Goal: Task Accomplishment & Management: Manage account settings

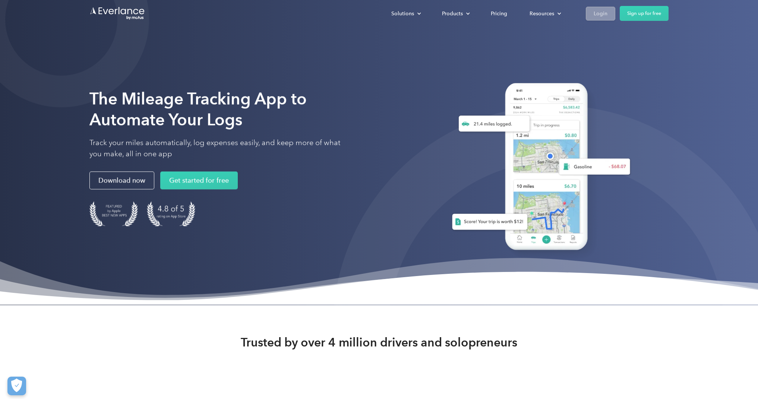
click at [595, 12] on div "Login" at bounding box center [601, 13] width 14 height 9
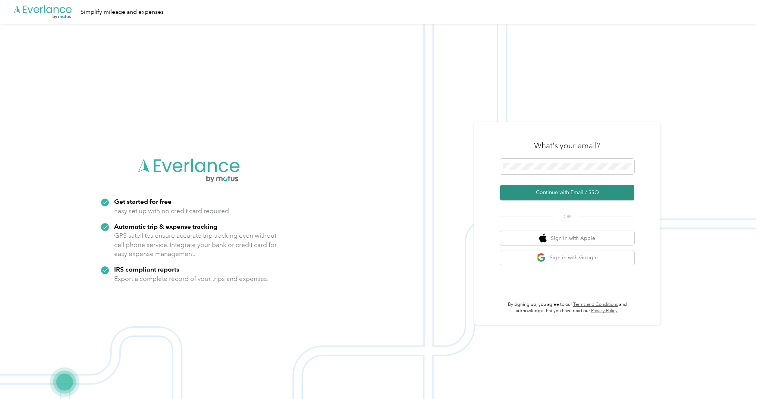
click at [539, 194] on button "Continue with Email / SSO" at bounding box center [567, 193] width 134 height 16
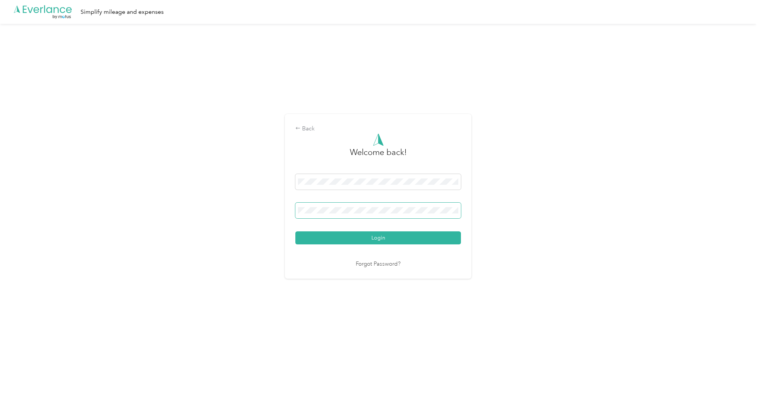
click at [305, 207] on span at bounding box center [378, 211] width 166 height 16
click at [383, 239] on button "Login" at bounding box center [378, 238] width 166 height 13
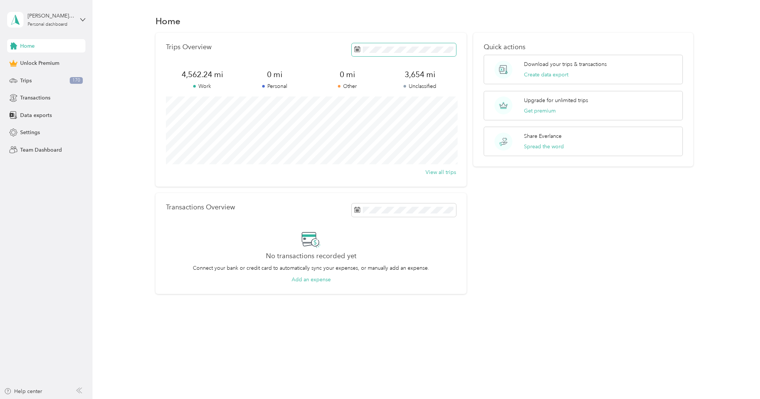
click at [359, 51] on rect at bounding box center [358, 51] width 1 height 1
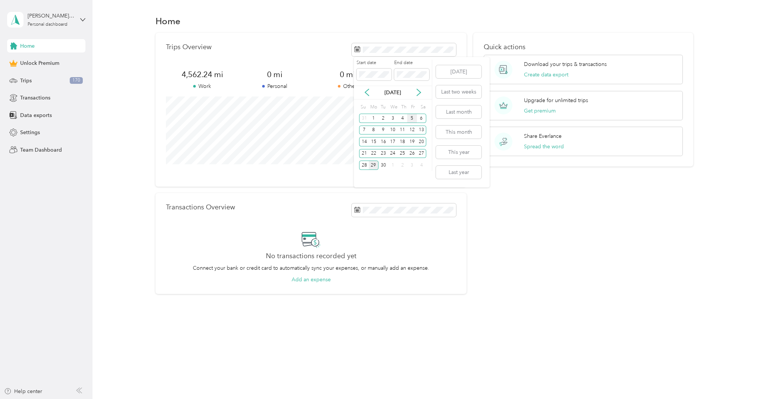
click at [412, 119] on div "5" at bounding box center [412, 118] width 10 height 9
click at [375, 165] on div "29" at bounding box center [374, 165] width 10 height 9
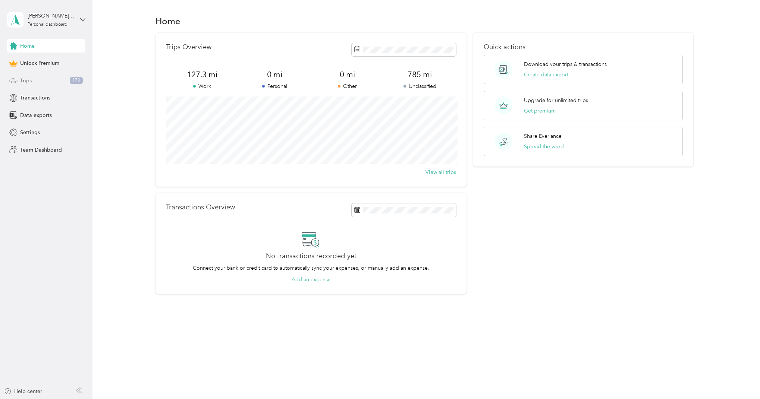
click at [23, 78] on span "Trips" at bounding box center [26, 81] width 12 height 8
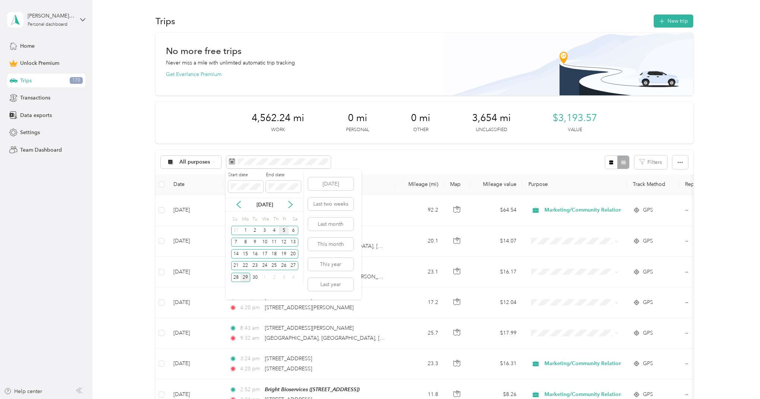
click at [284, 231] on div "5" at bounding box center [284, 230] width 10 height 9
click at [245, 279] on div "29" at bounding box center [246, 277] width 10 height 9
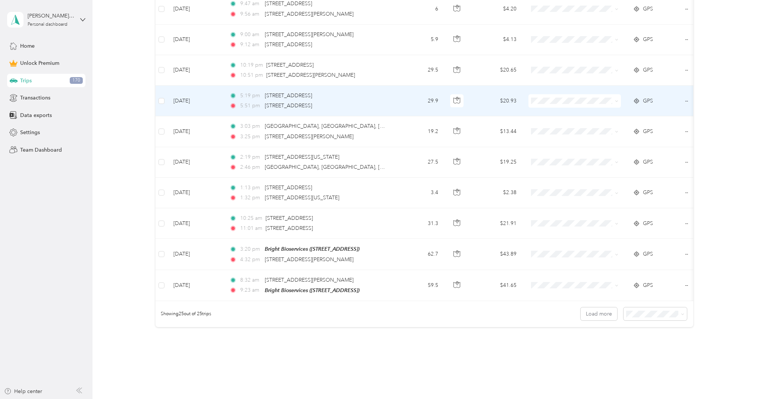
scroll to position [699, 0]
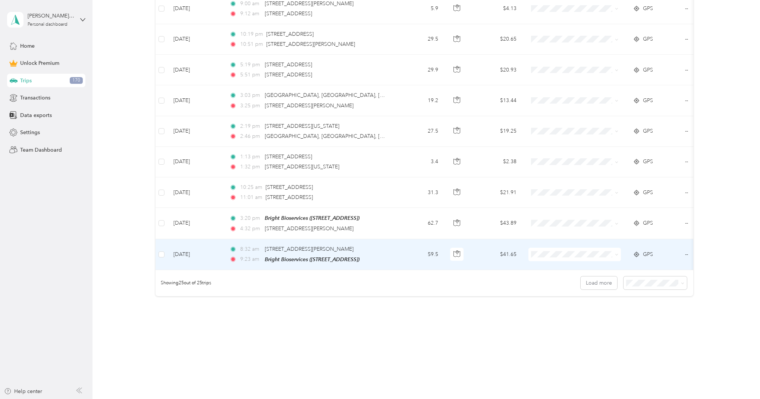
click at [687, 248] on td "--" at bounding box center [713, 254] width 68 height 31
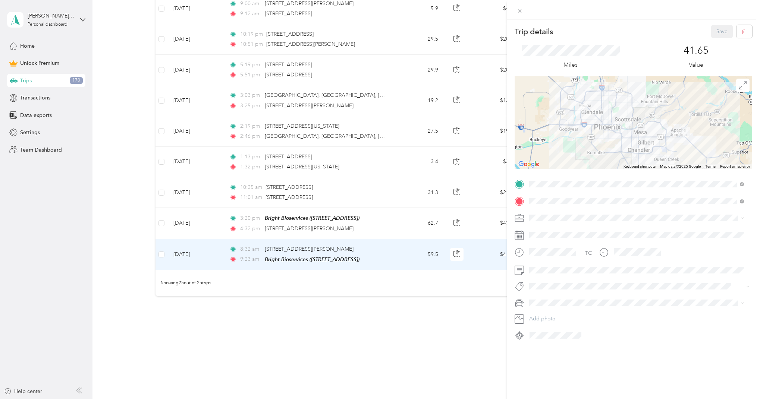
click at [434, 332] on div "Trip details Save This trip cannot be edited because it is either under review,…" at bounding box center [380, 199] width 760 height 399
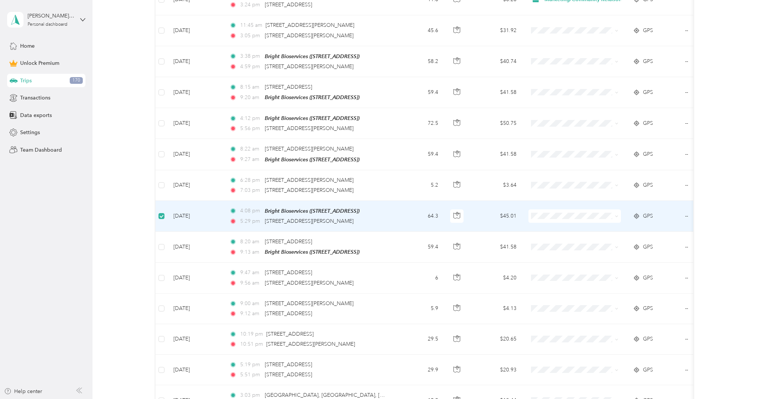
scroll to position [392, 0]
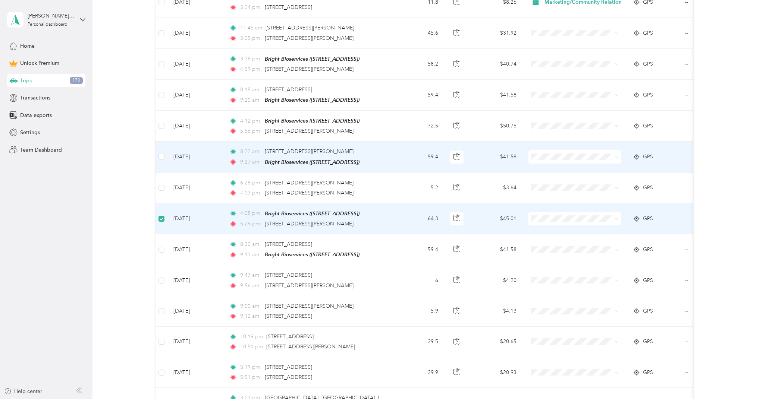
click at [164, 155] on td at bounding box center [161, 157] width 12 height 31
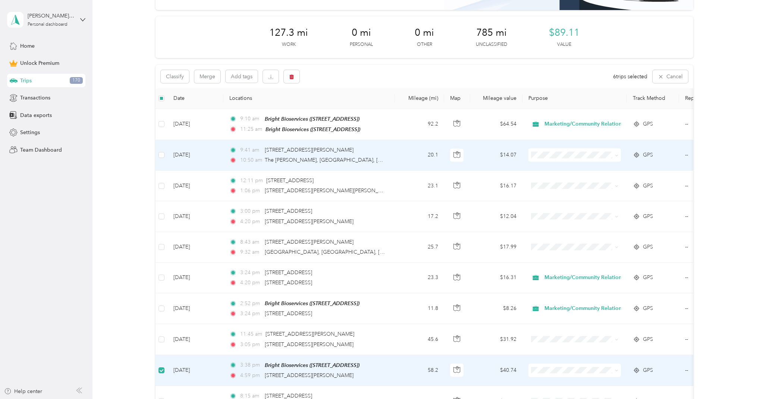
scroll to position [85, 0]
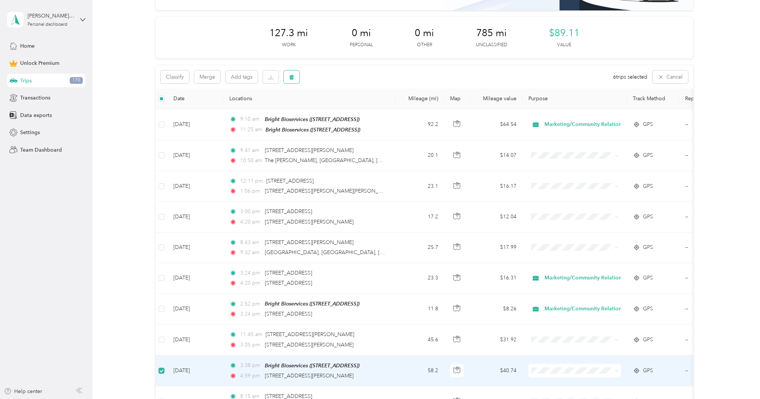
click at [294, 77] on button "button" at bounding box center [292, 76] width 16 height 13
click at [347, 104] on button "Yes" at bounding box center [347, 108] width 15 height 12
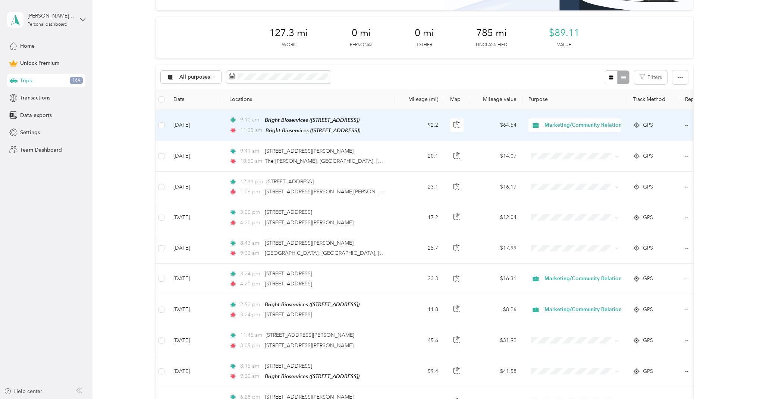
click at [406, 122] on td "92.2" at bounding box center [419, 125] width 49 height 31
click at [406, 399] on div at bounding box center [378, 399] width 756 height 0
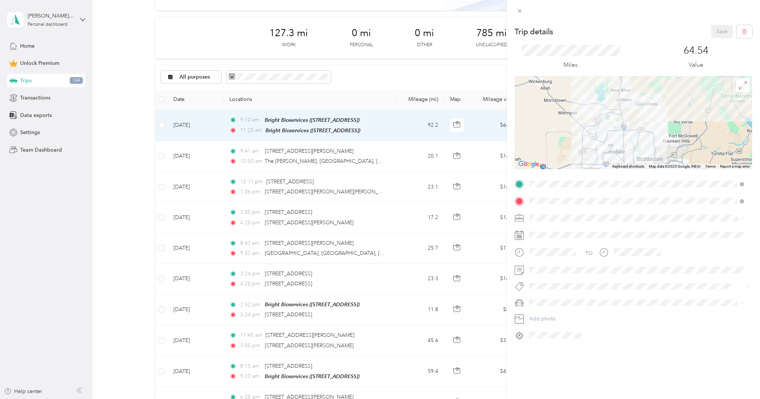
click at [382, 96] on div "Trip details Save This trip cannot be edited because it is either under review,…" at bounding box center [380, 199] width 760 height 399
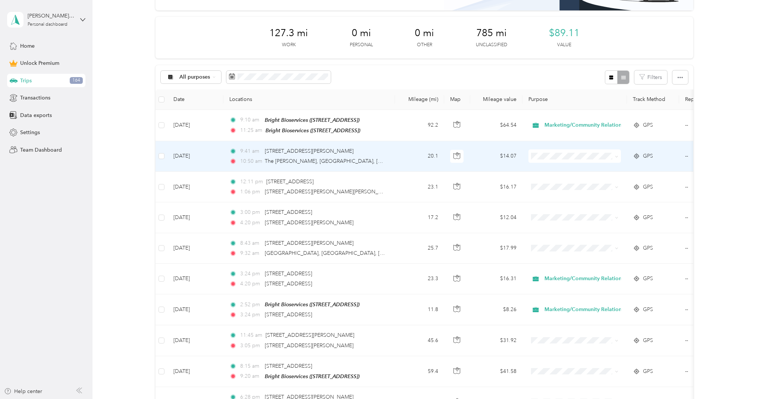
click at [396, 159] on td "20.1" at bounding box center [419, 156] width 49 height 31
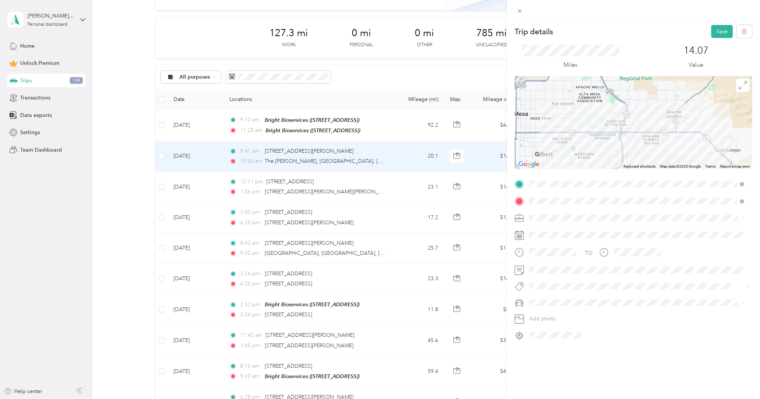
click at [554, 214] on span at bounding box center [639, 218] width 226 height 12
click at [550, 255] on span "Marketing/Community Relations" at bounding box center [569, 257] width 75 height 6
click at [714, 27] on button "Save" at bounding box center [722, 31] width 22 height 13
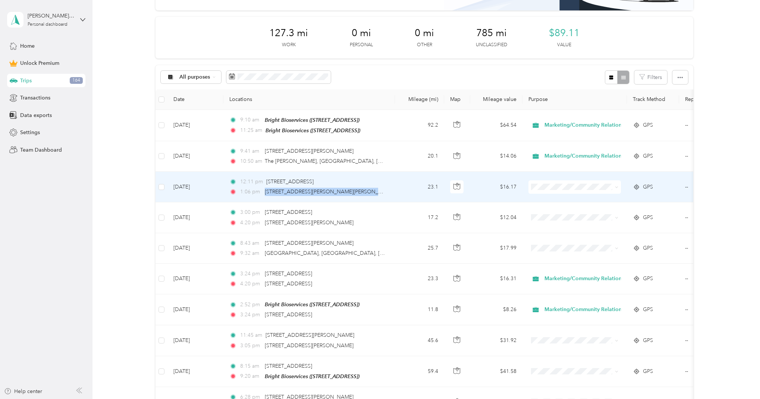
drag, startPoint x: 263, startPoint y: 191, endPoint x: 366, endPoint y: 194, distance: 102.9
click at [366, 194] on div "1:06 pm [STREET_ADDRESS][PERSON_NAME][PERSON_NAME]" at bounding box center [307, 192] width 157 height 8
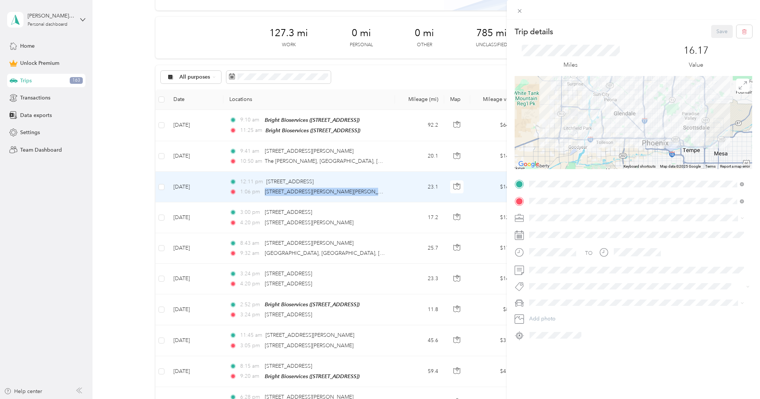
click at [663, 134] on img at bounding box center [662, 131] width 9 height 9
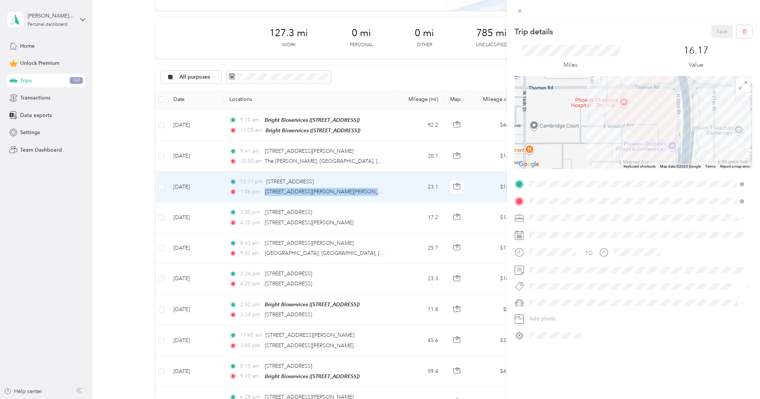
click at [490, 184] on div "Trip details Save This trip cannot be edited because it is either under review,…" at bounding box center [380, 199] width 760 height 399
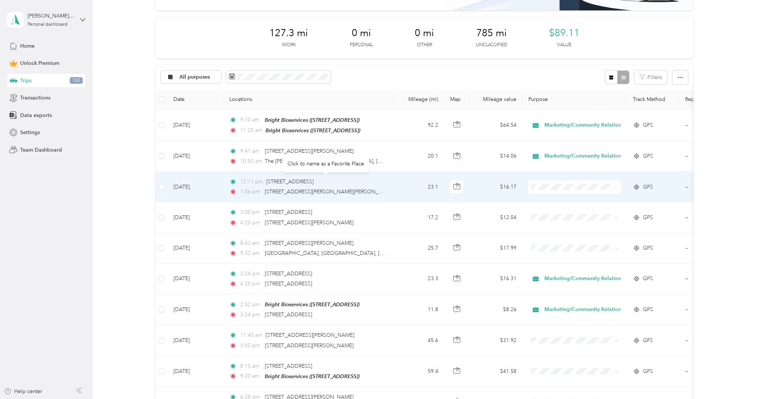
click at [314, 185] on div "[STREET_ADDRESS]" at bounding box center [289, 182] width 47 height 8
click at [223, 186] on td "12:11 pm [STREET_ADDRESS] 1:06 pm [STREET_ADDRESS][PERSON_NAME][PERSON_NAME]" at bounding box center [309, 187] width 172 height 31
click at [223, 399] on div at bounding box center [378, 399] width 756 height 0
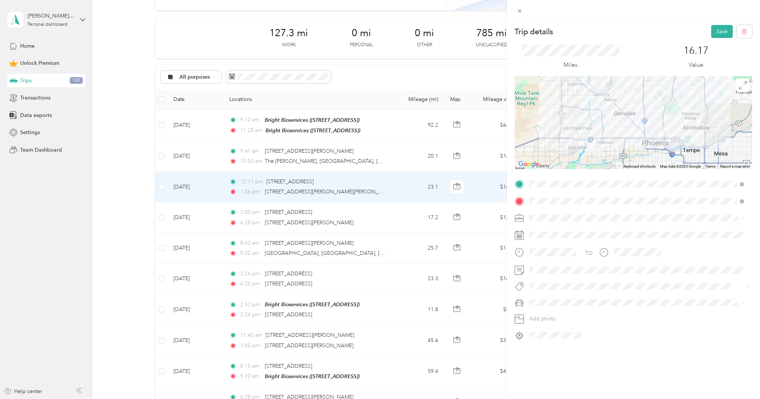
click at [553, 258] on span "Marketing/Community Relations" at bounding box center [569, 257] width 75 height 6
click at [715, 34] on button "Save" at bounding box center [722, 31] width 22 height 13
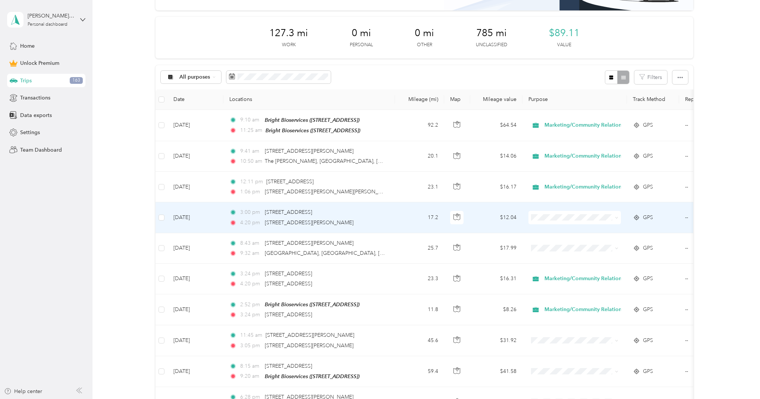
click at [376, 214] on div "3:00 pm [STREET_ADDRESS]" at bounding box center [307, 212] width 157 height 8
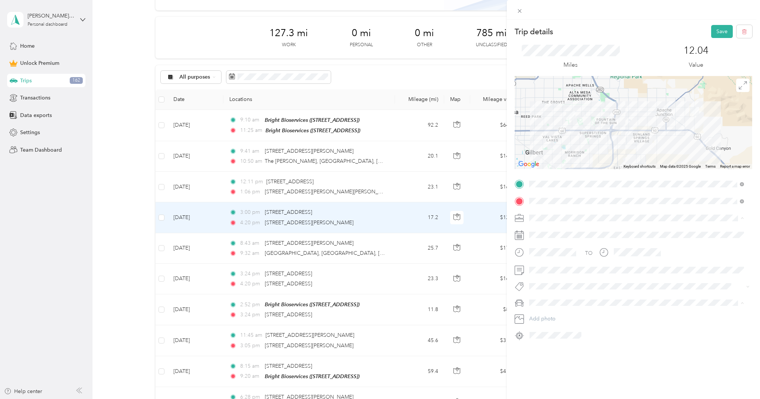
click at [550, 257] on span "Marketing/Community Relations" at bounding box center [569, 257] width 75 height 6
click at [714, 28] on button "Save" at bounding box center [722, 31] width 22 height 13
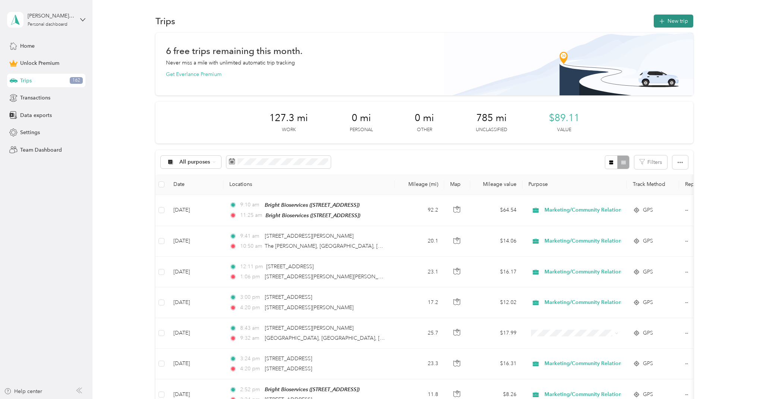
click at [667, 23] on button "New trip" at bounding box center [674, 21] width 40 height 13
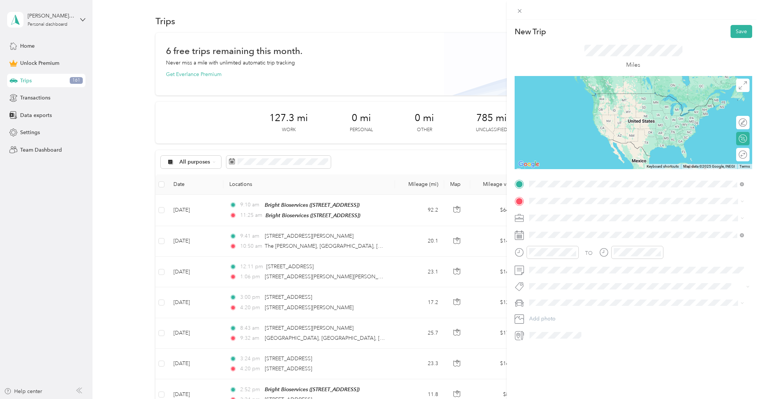
click at [614, 214] on span "[STREET_ADDRESS][PERSON_NAME][US_STATE]" at bounding box center [601, 211] width 116 height 7
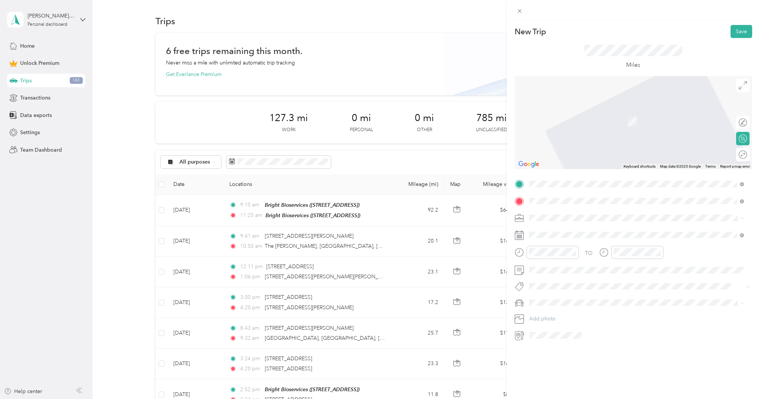
click at [617, 231] on span "[STREET_ADDRESS][US_STATE]" at bounding box center [580, 228] width 75 height 7
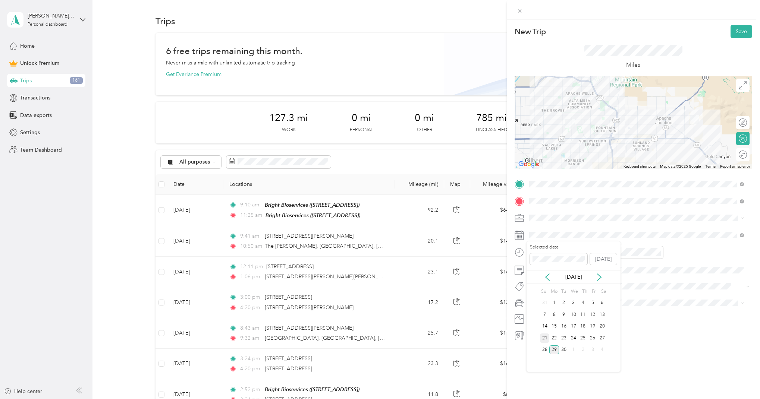
click at [543, 337] on div "21" at bounding box center [545, 338] width 10 height 9
click at [665, 279] on div "TO Add photo" at bounding box center [634, 259] width 238 height 163
click at [536, 289] on div "02" at bounding box center [537, 290] width 18 height 10
click at [581, 277] on div "PM" at bounding box center [579, 279] width 18 height 10
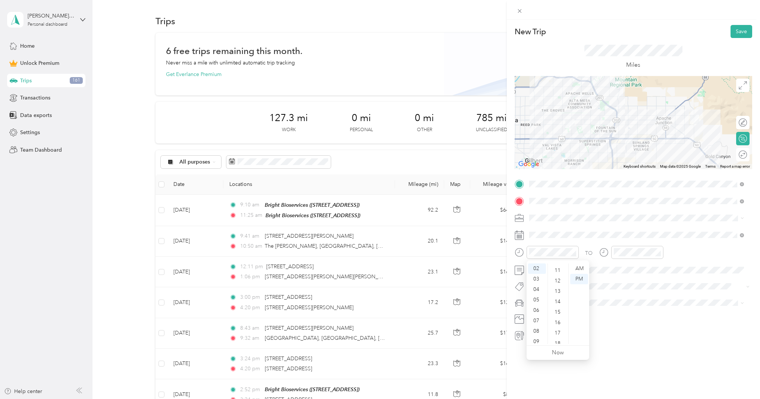
scroll to position [0, 0]
click at [556, 310] on div "04" at bounding box center [558, 310] width 18 height 10
click at [621, 274] on div "03" at bounding box center [621, 277] width 18 height 10
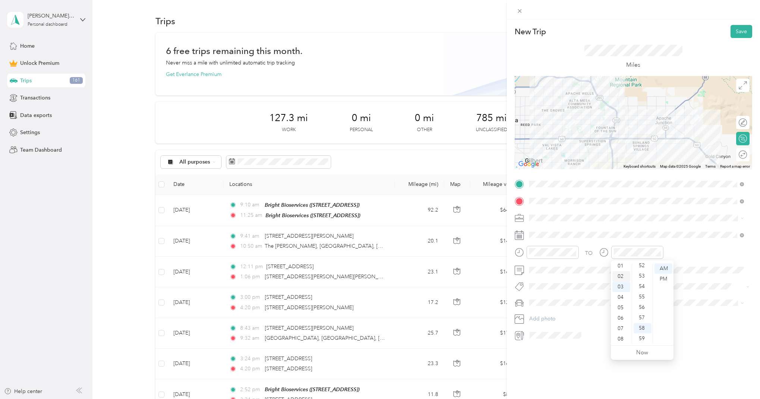
click at [621, 276] on div "02" at bounding box center [621, 276] width 18 height 10
click at [664, 279] on div "PM" at bounding box center [663, 279] width 18 height 10
click at [557, 257] on span "Marketing/Community Relations" at bounding box center [569, 257] width 75 height 6
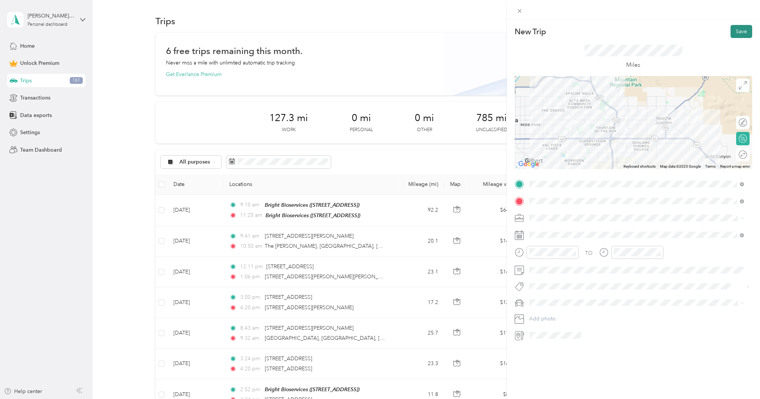
click at [736, 31] on button "Save" at bounding box center [741, 31] width 22 height 13
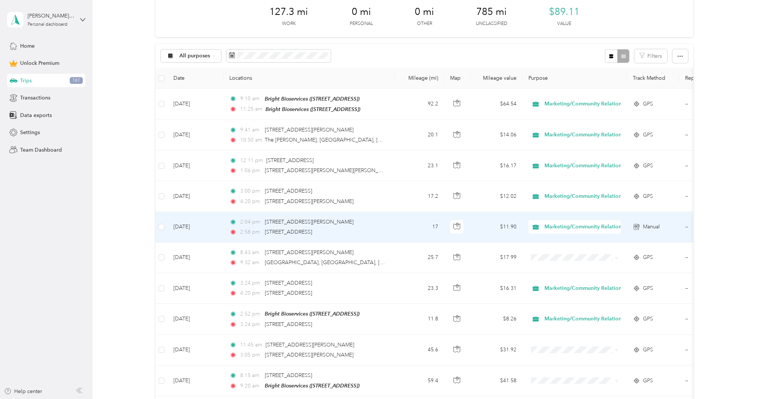
scroll to position [0, 0]
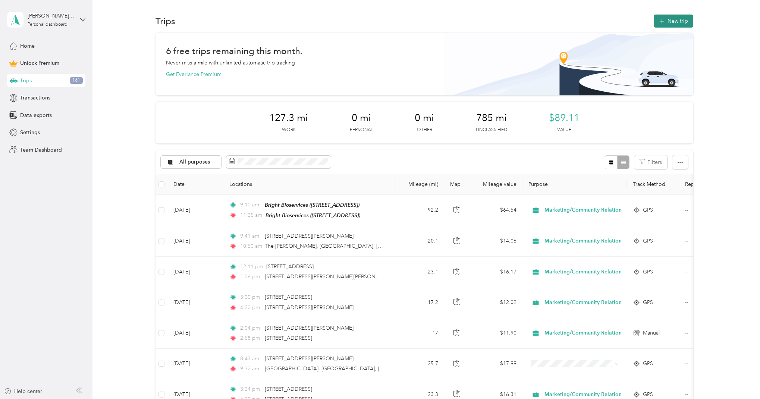
click at [672, 21] on button "New trip" at bounding box center [674, 21] width 40 height 13
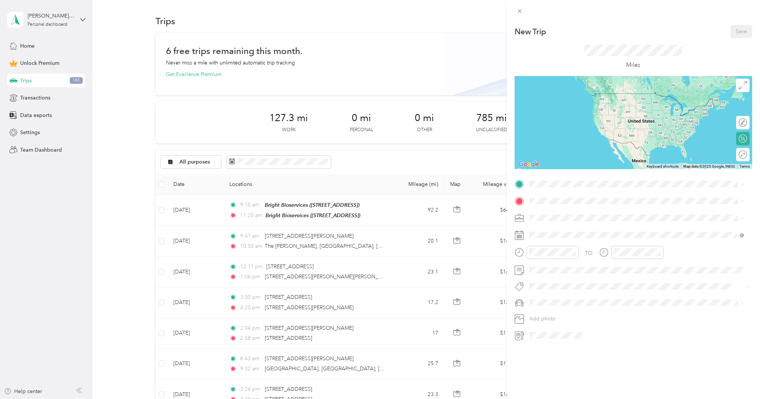
click at [569, 218] on div "Bright Bioservices [STREET_ADDRESS]" at bounding box center [566, 218] width 47 height 16
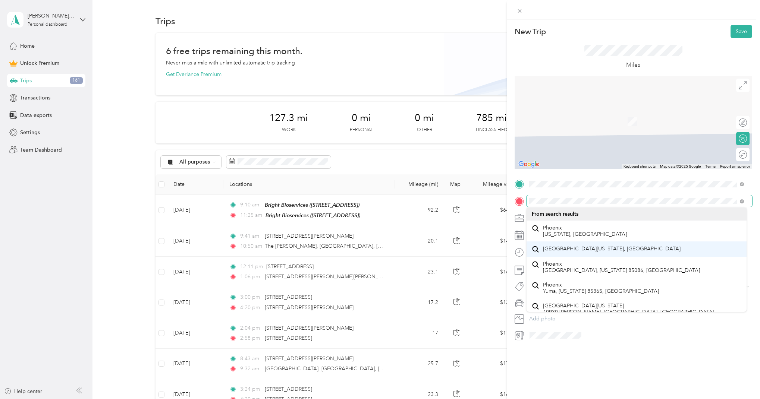
scroll to position [13, 0]
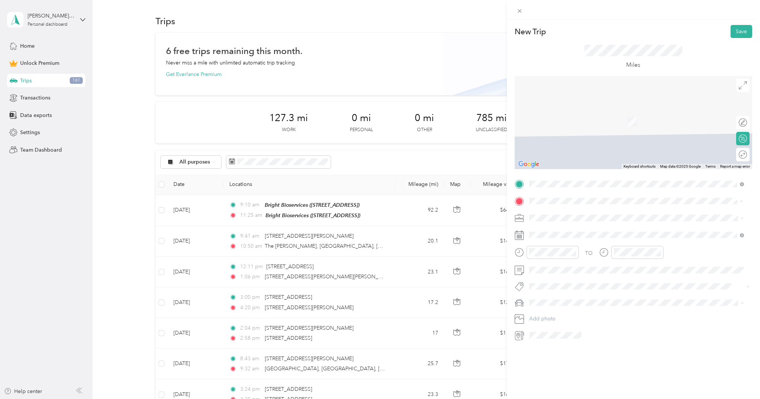
click at [612, 232] on span "[STREET_ADDRESS][US_STATE]" at bounding box center [580, 228] width 75 height 7
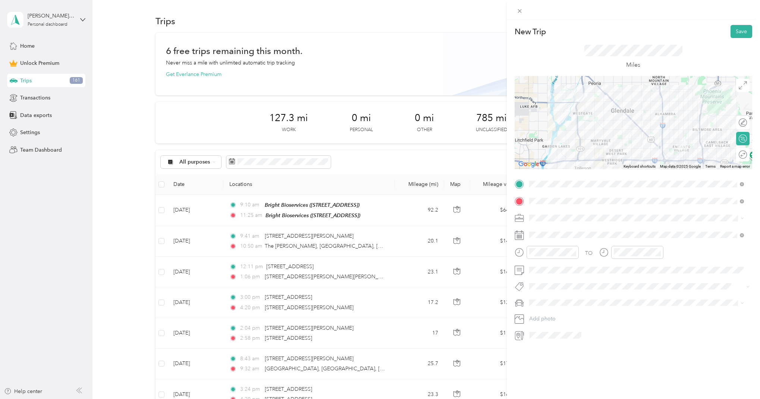
click at [564, 254] on span "Marketing/Community Relations" at bounding box center [569, 255] width 75 height 6
click at [537, 340] on div "11" at bounding box center [537, 339] width 18 height 10
click at [557, 302] on div "30" at bounding box center [558, 303] width 18 height 10
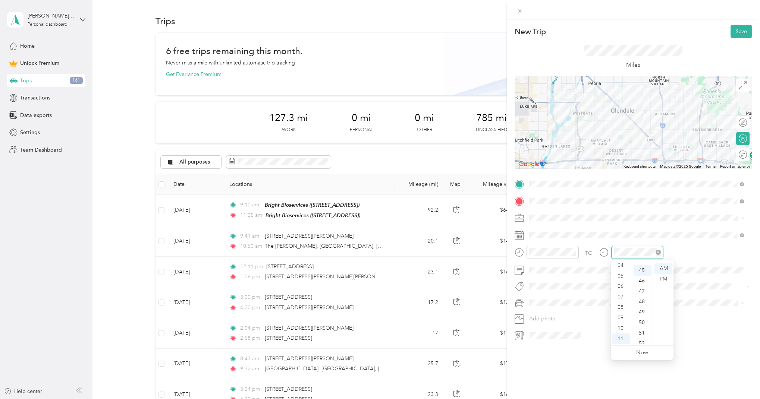
scroll to position [470, 0]
click at [736, 31] on button "Save" at bounding box center [741, 31] width 22 height 13
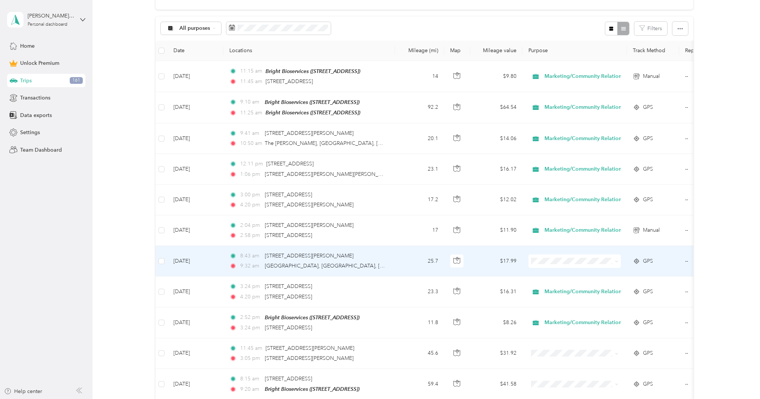
scroll to position [136, 0]
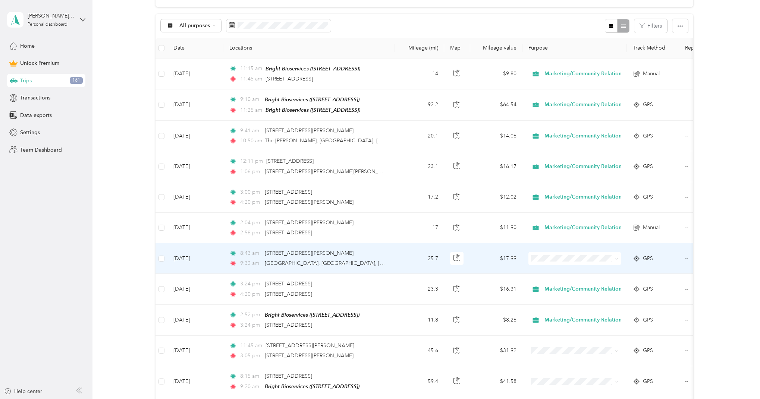
click at [331, 261] on div "9:32 am [GEOGRAPHIC_DATA], [GEOGRAPHIC_DATA], [GEOGRAPHIC_DATA]" at bounding box center [307, 264] width 157 height 8
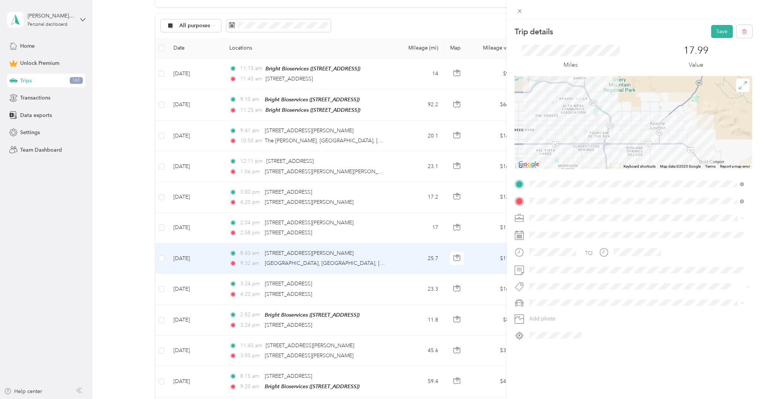
click at [556, 256] on span "Marketing/Community Relations" at bounding box center [569, 257] width 75 height 6
click at [714, 28] on button "Save" at bounding box center [722, 31] width 22 height 13
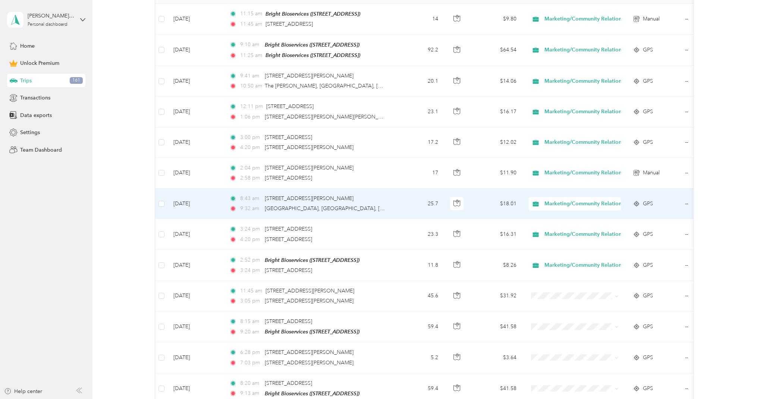
scroll to position [193, 0]
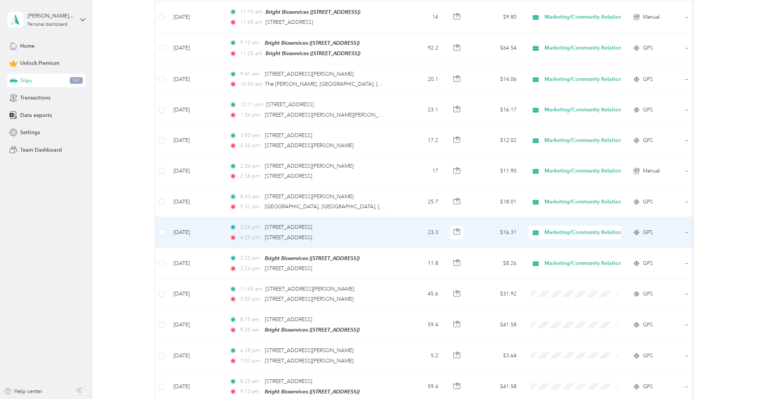
click at [387, 225] on td "3:24 pm [STREET_ADDRESS] 4:20 pm [STREET_ADDRESS]" at bounding box center [309, 232] width 172 height 31
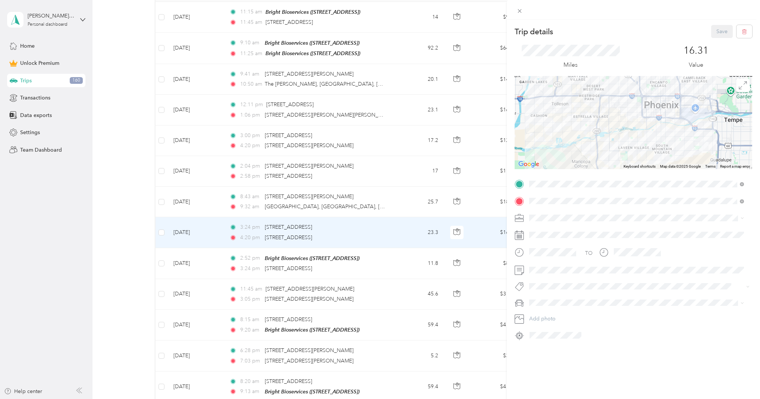
click at [128, 250] on div "Trip details Save This trip cannot be edited because it is either under review,…" at bounding box center [380, 199] width 760 height 399
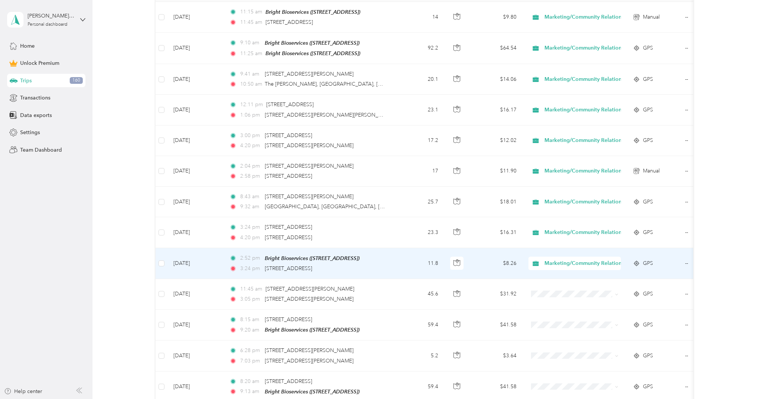
click at [421, 260] on td "11.8" at bounding box center [419, 263] width 49 height 31
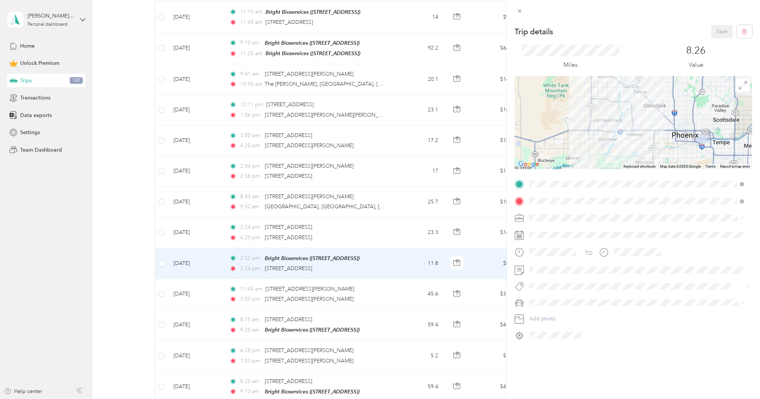
click at [84, 266] on div "Trip details Save This trip cannot be edited because it is either under review,…" at bounding box center [380, 199] width 760 height 399
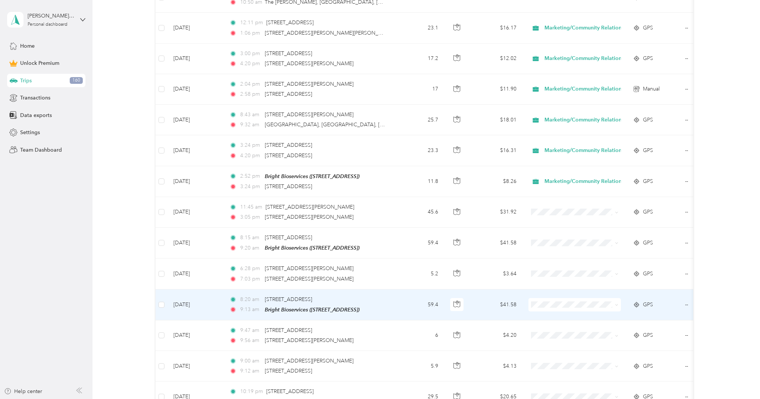
scroll to position [276, 0]
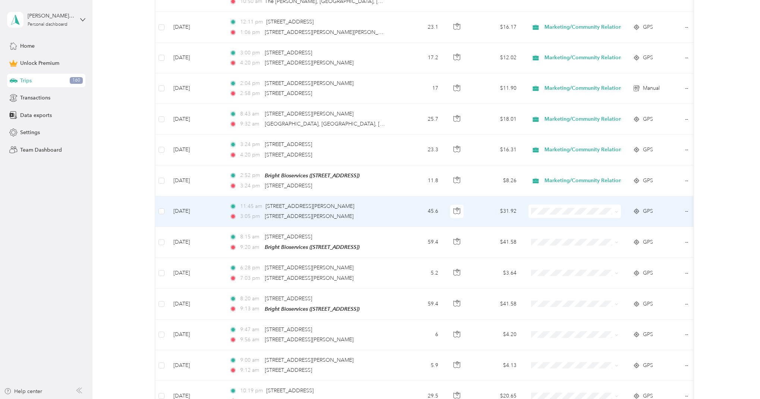
click at [409, 214] on td "45.6" at bounding box center [419, 212] width 49 height 31
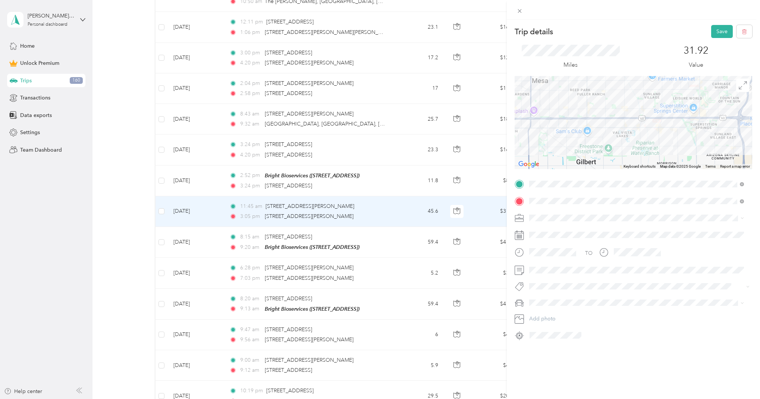
click at [556, 257] on span "Marketing/Community Relations" at bounding box center [569, 257] width 75 height 6
click at [718, 29] on button "Save" at bounding box center [722, 31] width 22 height 13
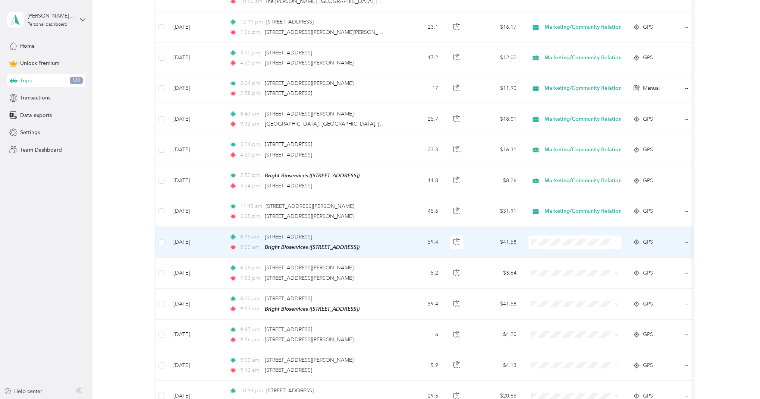
click at [393, 241] on td "8:15 am [STREET_ADDRESS] 9:20 am Bright Bioservices ([STREET_ADDRESS])" at bounding box center [309, 242] width 172 height 31
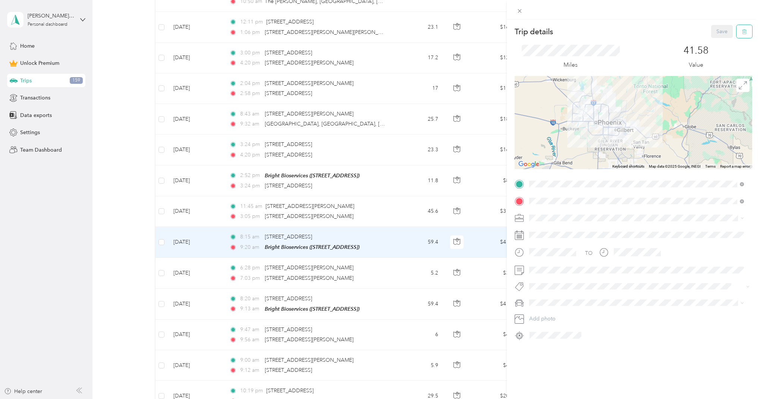
click at [742, 29] on icon "button" at bounding box center [744, 31] width 5 height 5
click at [719, 38] on button "Yes" at bounding box center [717, 41] width 15 height 12
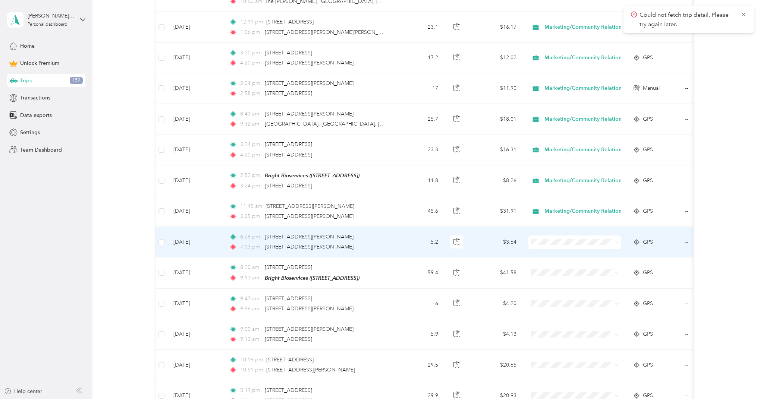
click at [365, 240] on div "6:28 pm [STREET_ADDRESS][PERSON_NAME]" at bounding box center [307, 237] width 157 height 8
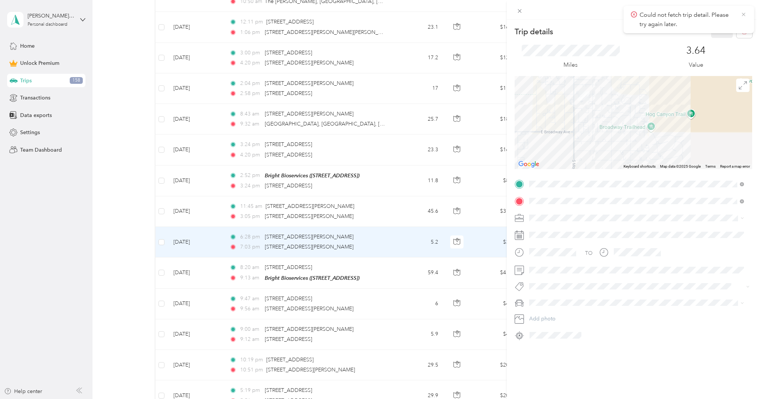
click at [745, 12] on icon at bounding box center [744, 14] width 6 height 7
click at [742, 32] on button "button" at bounding box center [744, 31] width 16 height 13
click at [712, 41] on button "Yes" at bounding box center [717, 41] width 15 height 12
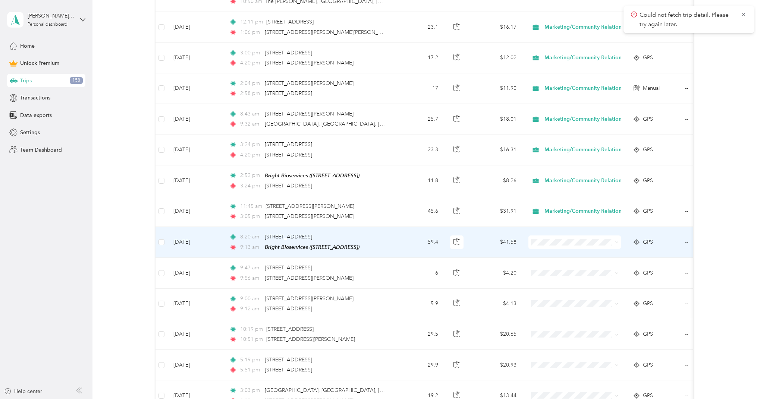
click at [402, 242] on td "59.4" at bounding box center [419, 242] width 49 height 31
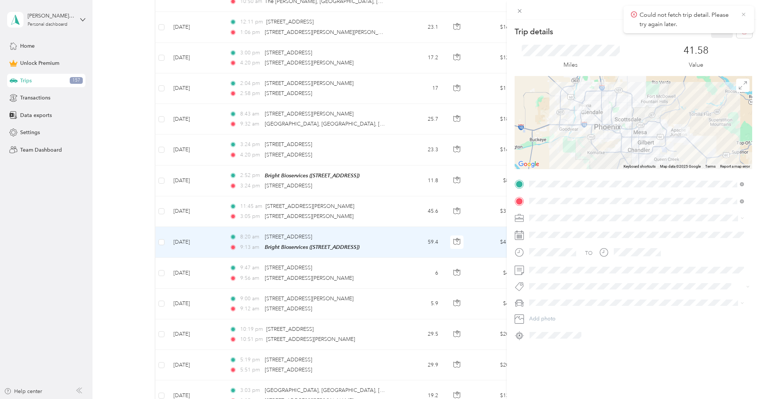
click at [743, 16] on icon at bounding box center [744, 14] width 6 height 7
click at [742, 34] on icon "button" at bounding box center [744, 31] width 5 height 5
click at [718, 40] on button "Yes" at bounding box center [717, 41] width 15 height 12
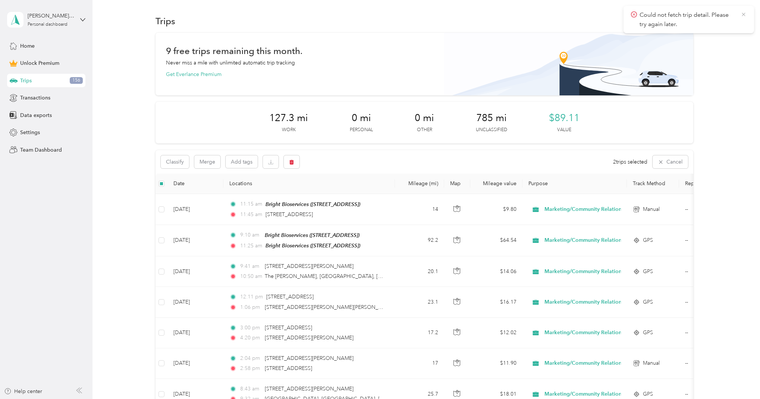
click at [744, 14] on icon at bounding box center [744, 14] width 6 height 7
click at [291, 163] on icon "button" at bounding box center [291, 162] width 4 height 5
click at [344, 193] on button "Yes" at bounding box center [347, 193] width 15 height 12
click at [293, 158] on button "button" at bounding box center [292, 161] width 16 height 13
click at [340, 191] on button "Yes" at bounding box center [347, 193] width 15 height 12
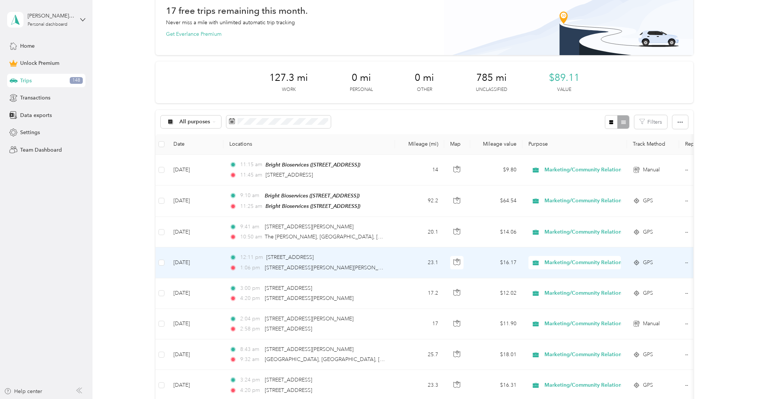
scroll to position [48, 0]
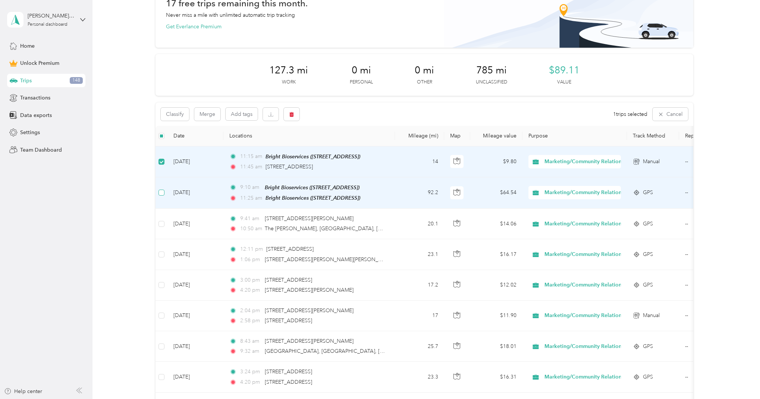
click at [163, 189] on label at bounding box center [161, 193] width 6 height 8
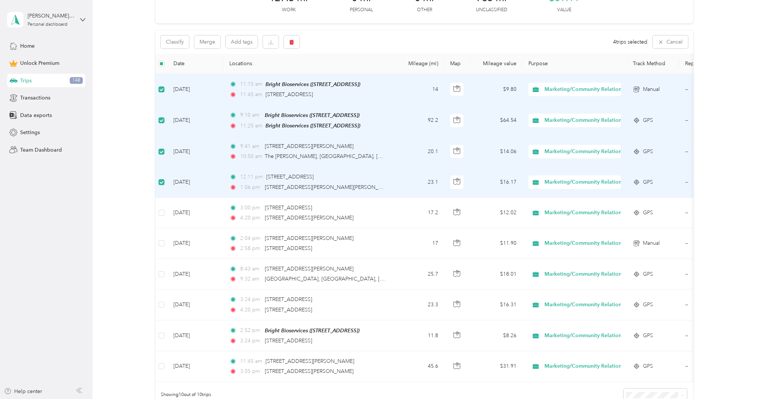
scroll to position [148, 0]
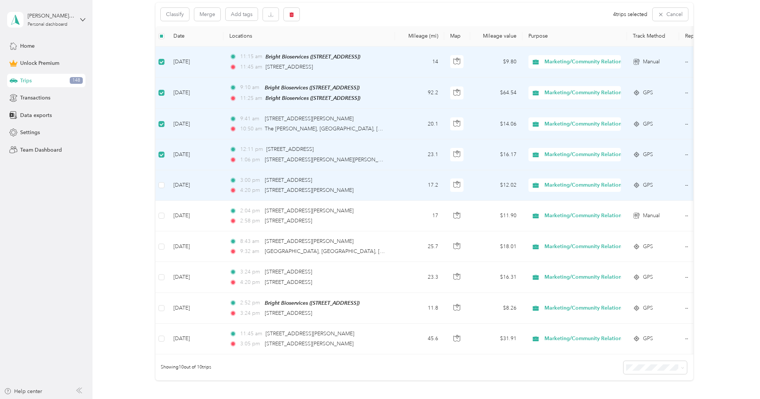
click at [165, 181] on td at bounding box center [161, 185] width 12 height 31
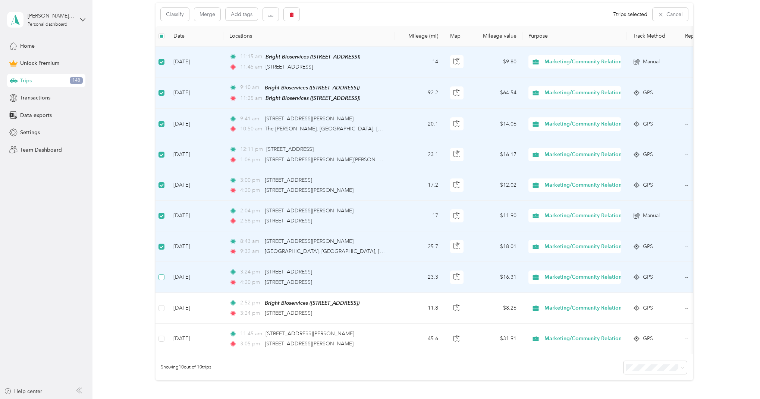
click at [160, 280] on label at bounding box center [161, 277] width 6 height 8
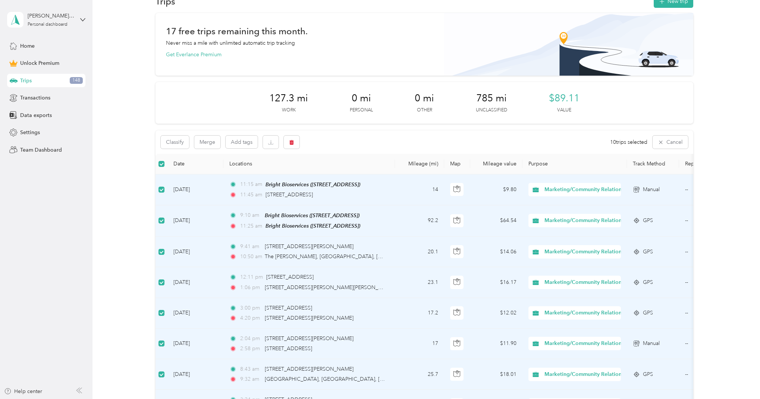
scroll to position [0, 0]
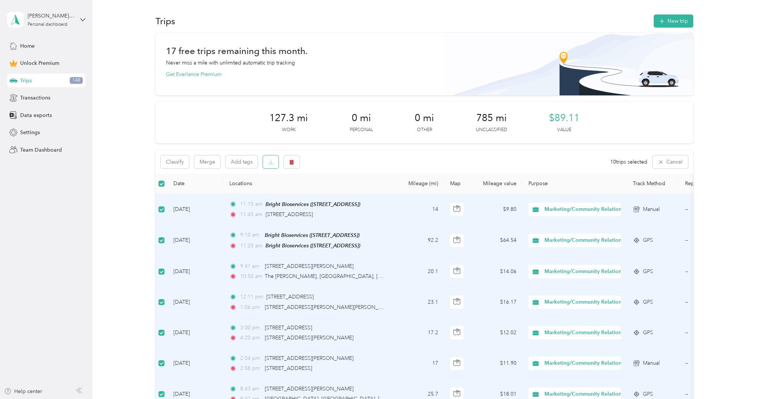
click at [271, 161] on icon "button" at bounding box center [270, 162] width 5 height 5
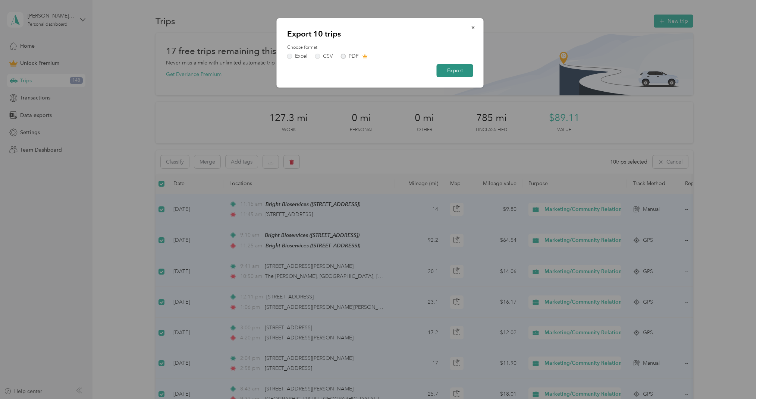
click at [453, 70] on button "Export" at bounding box center [455, 70] width 37 height 13
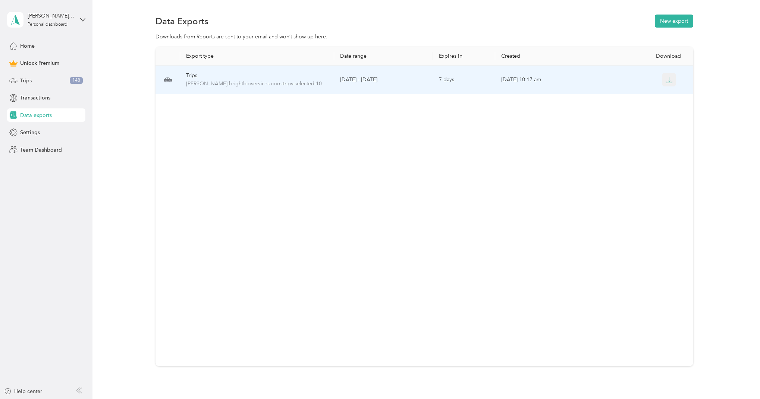
click at [667, 80] on icon "button" at bounding box center [669, 80] width 7 height 7
